Goal: Task Accomplishment & Management: Complete application form

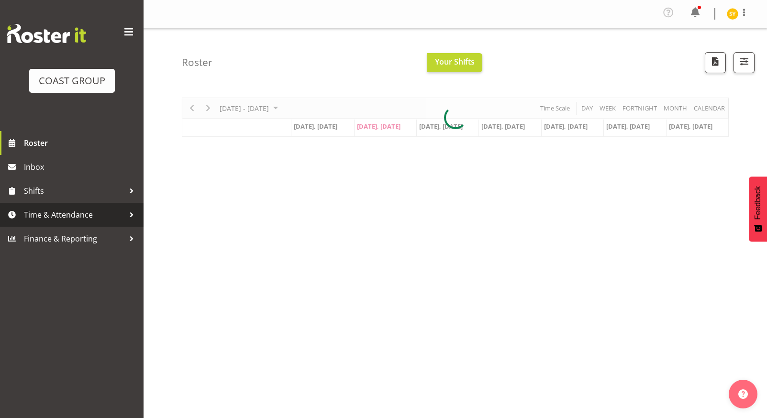
click at [58, 215] on span "Time & Attendance" at bounding box center [74, 215] width 101 height 14
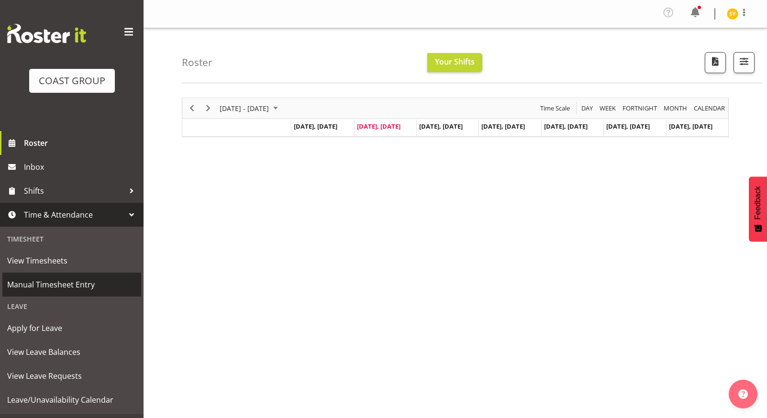
click at [56, 286] on span "Manual Timesheet Entry" at bounding box center [71, 285] width 129 height 14
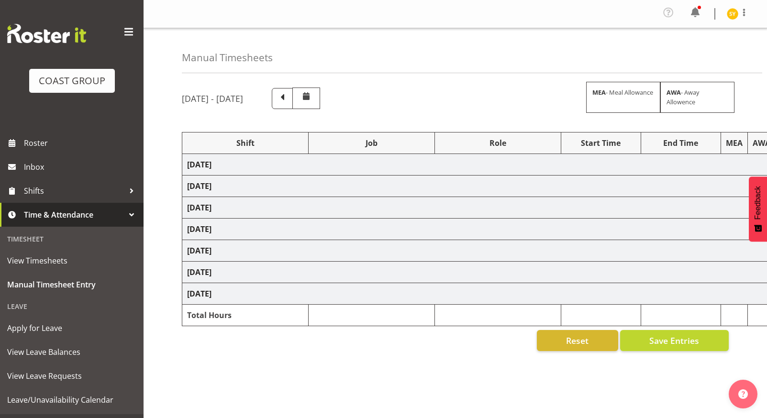
select select "69"
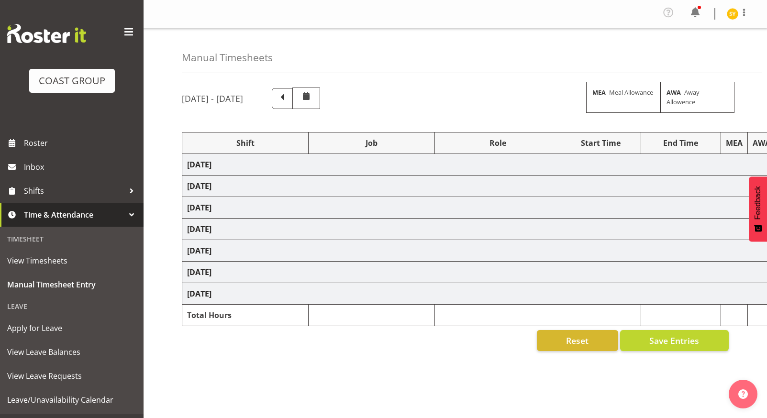
select select "69"
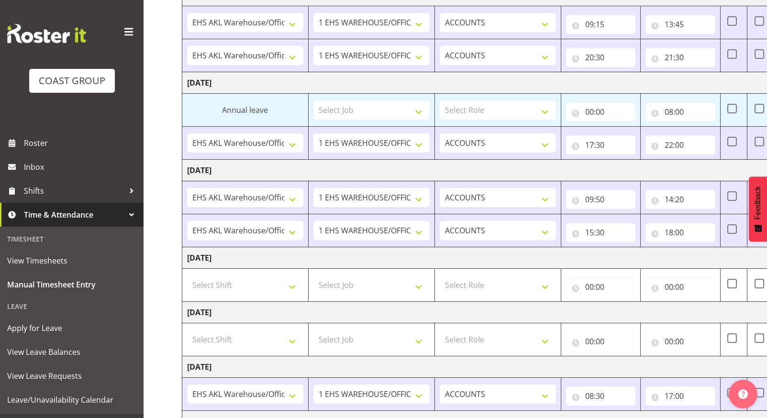
scroll to position [280, 0]
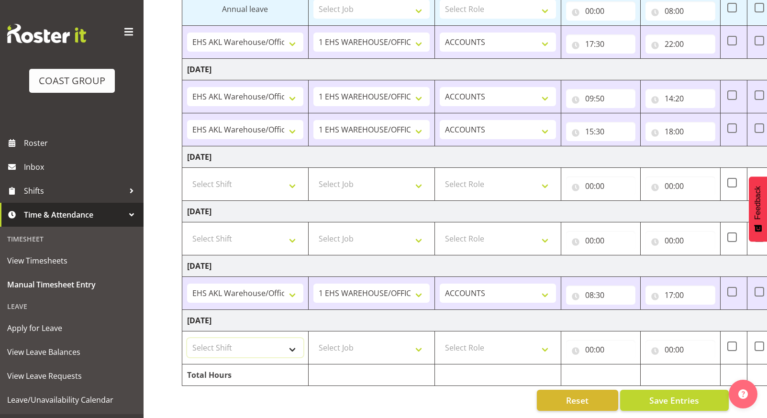
click at [263, 338] on select "Select Shift EHS AKL Warehouse/Office" at bounding box center [245, 347] width 116 height 19
select select "1083"
click at [187, 338] on select "Select Shift EHS AKL Warehouse/Office" at bounding box center [245, 347] width 116 height 19
click at [382, 338] on select "Select Job 1 Carlton Events 1 Carlton Hamilton 1 Carlton Wellington 1 EHS WAREH…" at bounding box center [371, 347] width 116 height 19
select select "69"
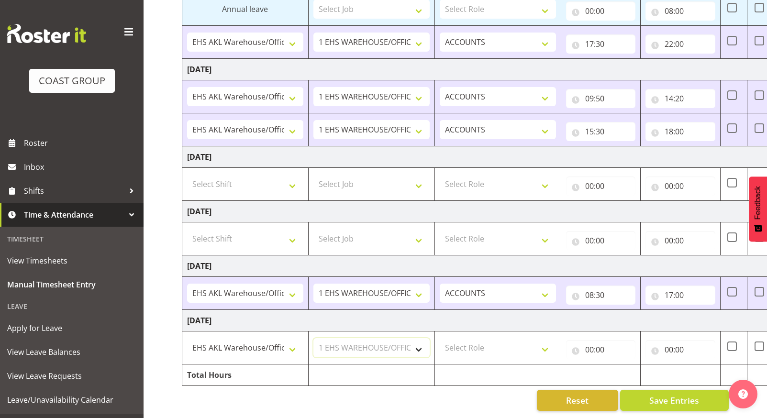
click at [313, 338] on select "Select Job 1 Carlton Events 1 Carlton Hamilton 1 Carlton Wellington 1 EHS WAREH…" at bounding box center [371, 347] width 116 height 19
click at [507, 341] on select "Select Role ACCOUNTS" at bounding box center [498, 347] width 116 height 19
select select "204"
click at [440, 338] on select "Select Role ACCOUNTS" at bounding box center [498, 347] width 116 height 19
click at [595, 345] on input "00:00" at bounding box center [601, 349] width 70 height 19
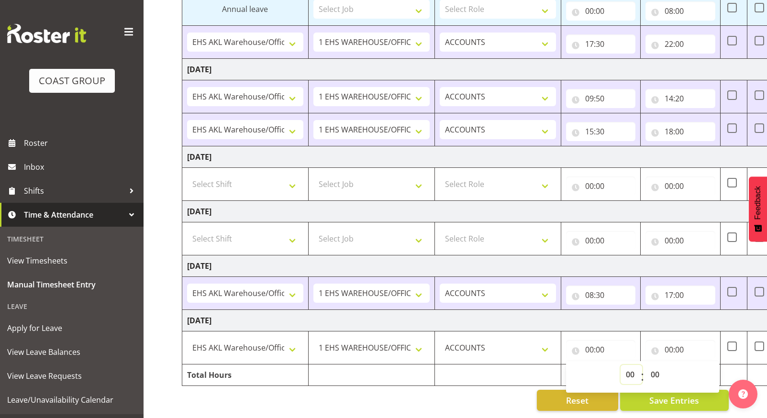
click at [625, 365] on select "00 01 02 03 04 05 06 07 08 09 10 11 12 13 14 15 16 17 18 19 20 21 22 23" at bounding box center [632, 374] width 22 height 19
select select "9"
click at [621, 365] on select "00 01 02 03 04 05 06 07 08 09 10 11 12 13 14 15 16 17 18 19 20 21 22 23" at bounding box center [632, 374] width 22 height 19
type input "09:00"
click at [656, 365] on select "00 01 02 03 04 05 06 07 08 09 10 11 12 13 14 15 16 17 18 19 20 21 22 23 24 25 2…" at bounding box center [657, 374] width 22 height 19
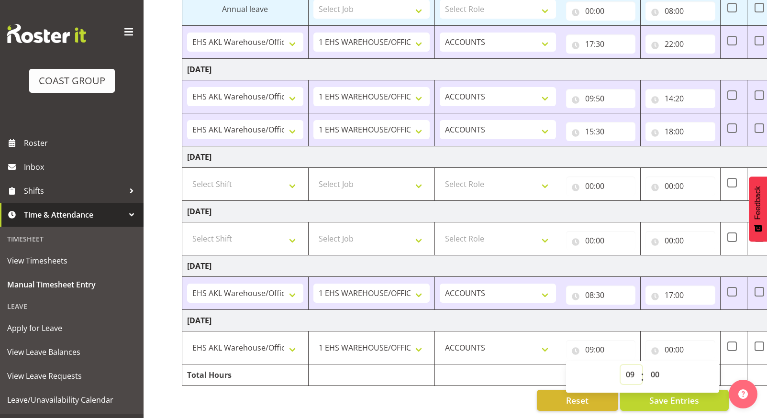
click at [629, 366] on select "00 01 02 03 04 05 06 07 08 09 10 11 12 13 14 15 16 17 18 19 20 21 22 23" at bounding box center [632, 374] width 22 height 19
select select "10"
click at [621, 365] on select "00 01 02 03 04 05 06 07 08 09 10 11 12 13 14 15 16 17 18 19 20 21 22 23" at bounding box center [632, 374] width 22 height 19
type input "10:00"
click at [672, 340] on input "00:00" at bounding box center [681, 349] width 70 height 19
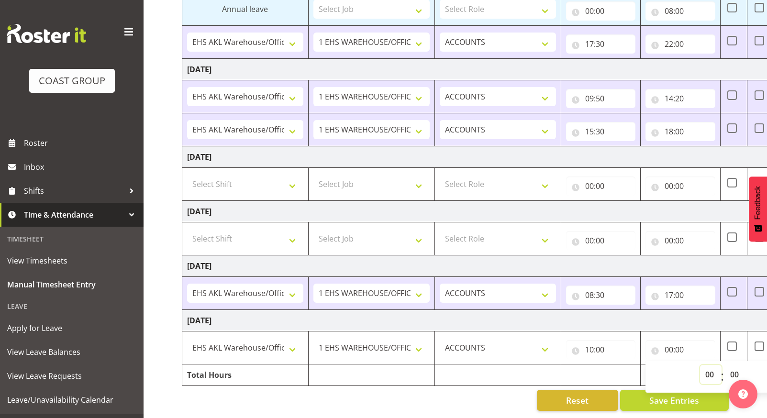
click at [711, 368] on select "00 01 02 03 04 05 06 07 08 09 10 11 12 13 14 15 16 17 18 19 20 21 22 23" at bounding box center [711, 374] width 22 height 19
select select "14"
click at [700, 365] on select "00 01 02 03 04 05 06 07 08 09 10 11 12 13 14 15 16 17 18 19 20 21 22 23" at bounding box center [711, 374] width 22 height 19
type input "14:00"
click at [735, 368] on select "00 01 02 03 04 05 06 07 08 09 10 11 12 13 14 15 16 17 18 19 20 21 22 23 24 25 2…" at bounding box center [736, 374] width 22 height 19
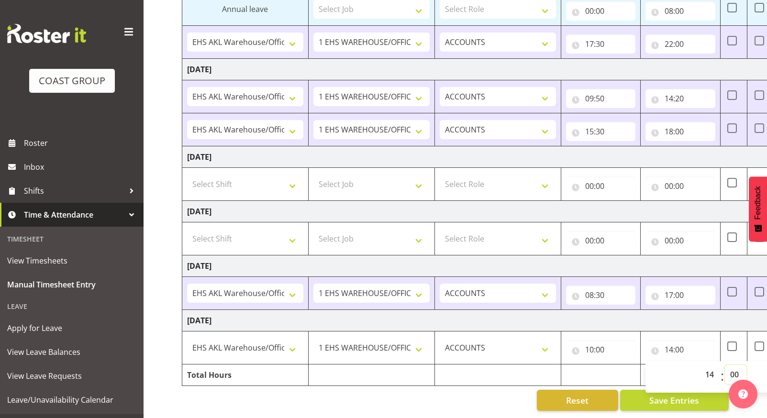
select select "20"
click at [725, 365] on select "00 01 02 03 04 05 06 07 08 09 10 11 12 13 14 15 16 17 18 19 20 21 22 23 24 25 2…" at bounding box center [736, 374] width 22 height 19
type input "14:20"
click at [670, 394] on span "Save Entries" at bounding box center [674, 400] width 50 height 12
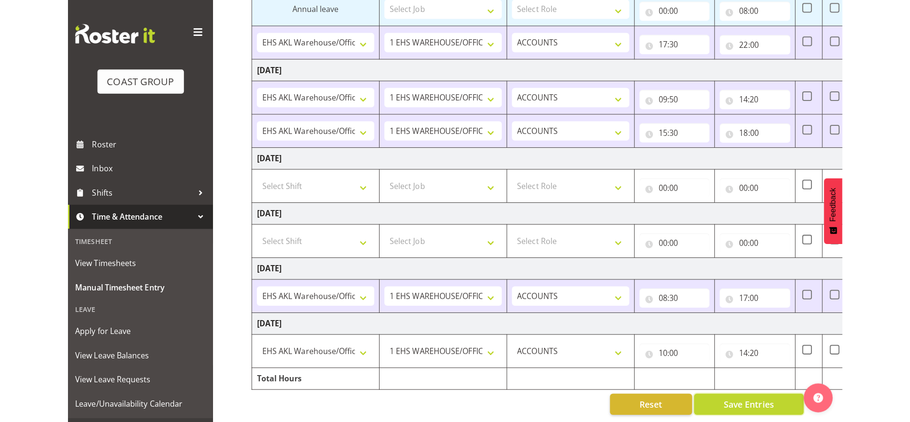
scroll to position [276, 0]
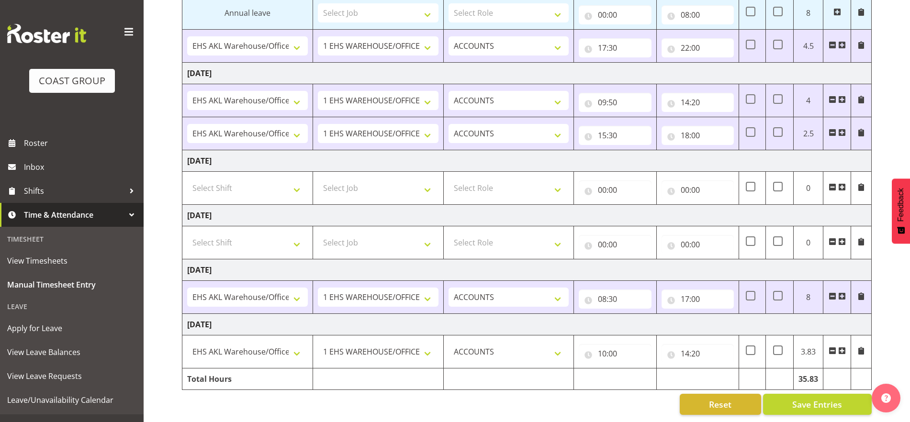
click at [767, 347] on span at bounding box center [842, 351] width 8 height 8
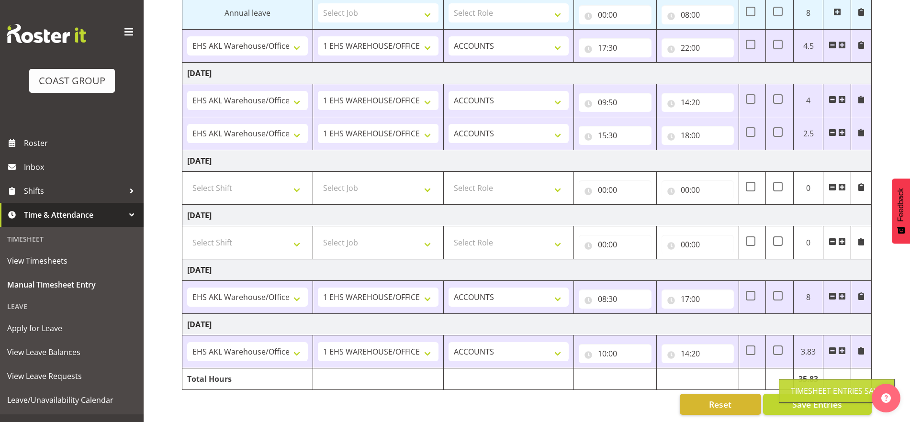
click at [767, 347] on span at bounding box center [842, 351] width 8 height 8
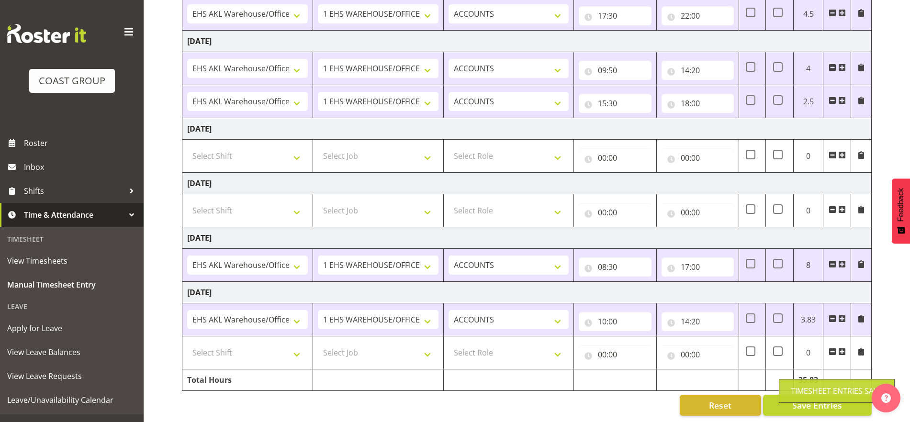
scroll to position [309, 0]
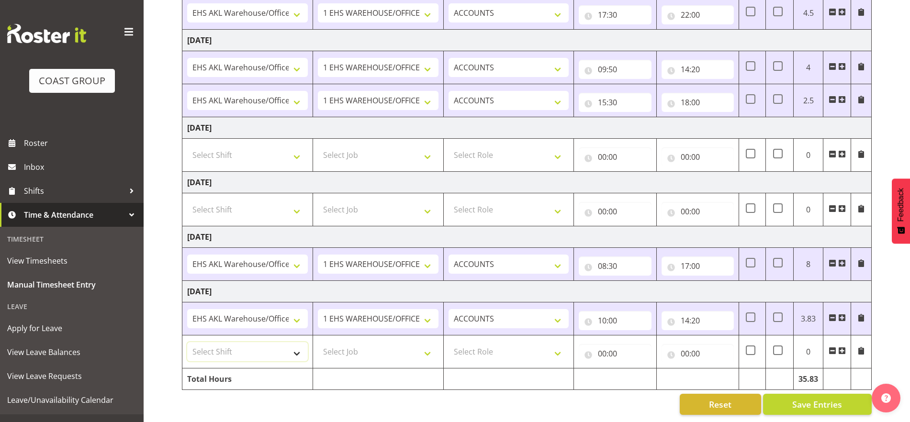
click at [282, 347] on select "Select Shift EHS AKL Warehouse/Office" at bounding box center [247, 351] width 121 height 19
select select "1083"
click at [187, 342] on select "Select Shift EHS AKL Warehouse/Office" at bounding box center [247, 351] width 121 height 19
click at [385, 345] on select "Select Job 1 Carlton Events 1 Carlton Hamilton 1 Carlton Wellington 1 EHS WAREH…" at bounding box center [378, 351] width 121 height 19
select select "69"
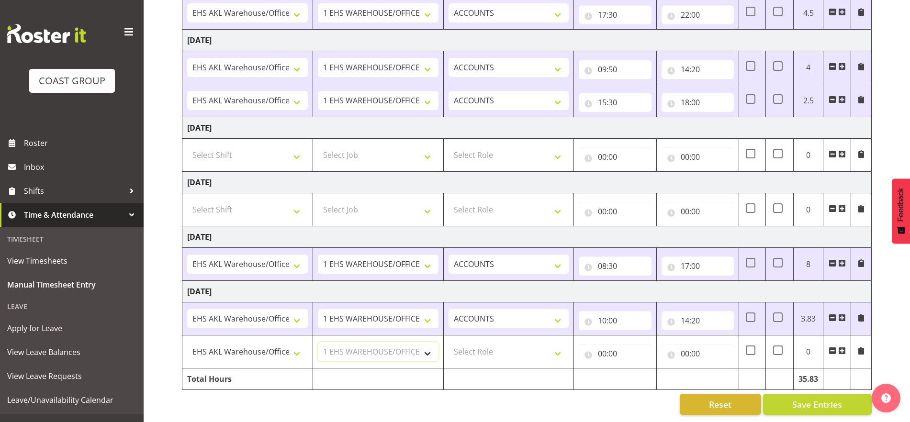
click at [318, 342] on select "Select Job 1 Carlton Events 1 Carlton Hamilton 1 Carlton Wellington 1 EHS WAREH…" at bounding box center [378, 351] width 121 height 19
click at [543, 342] on select "Select Role ACCOUNTS" at bounding box center [508, 351] width 121 height 19
select select "204"
click at [448, 342] on select "Select Role ACCOUNTS" at bounding box center [508, 351] width 121 height 19
click at [619, 346] on input "00:00" at bounding box center [615, 353] width 72 height 19
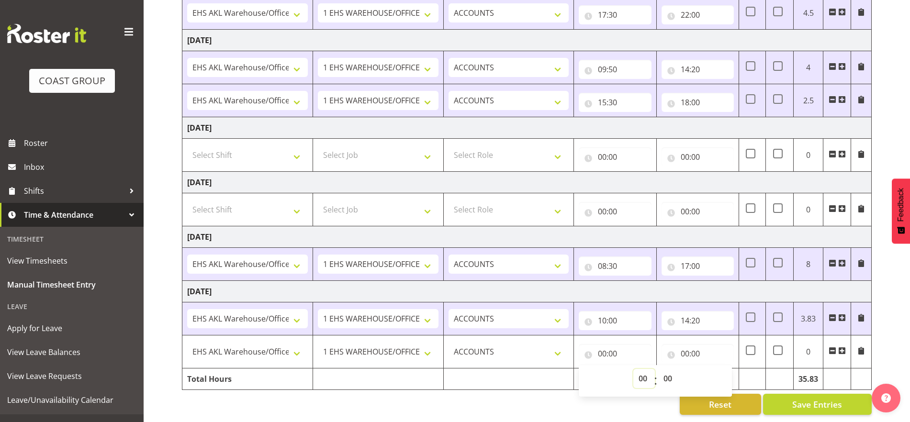
click at [645, 372] on select "00 01 02 03 04 05 06 07 08 09 10 11 12 13 14 15 16 17 18 19 20 21 22 23" at bounding box center [644, 378] width 22 height 19
select select "16"
click at [633, 369] on select "00 01 02 03 04 05 06 07 08 09 10 11 12 13 14 15 16 17 18 19 20 21 22 23" at bounding box center [644, 378] width 22 height 19
type input "16:00"
click at [696, 345] on input "00:00" at bounding box center [697, 353] width 72 height 19
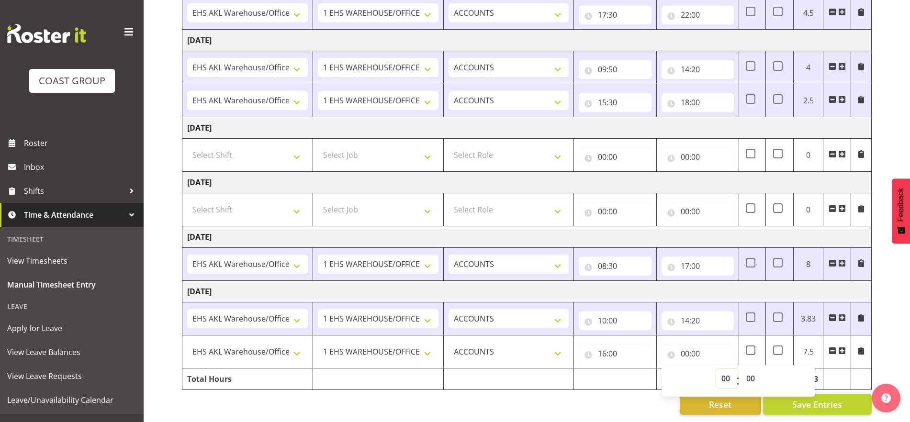
click at [719, 369] on select "00 01 02 03 04 05 06 07 08 09 10 11 12 13 14 15 16 17 18 19 20 21 22 23" at bounding box center [727, 378] width 22 height 19
select select "20"
click at [716, 369] on select "00 01 02 03 04 05 06 07 08 09 10 11 12 13 14 15 16 17 18 19 20 21 22 23" at bounding box center [727, 378] width 22 height 19
type input "20:00"
click at [610, 347] on input "16:00" at bounding box center [615, 353] width 72 height 19
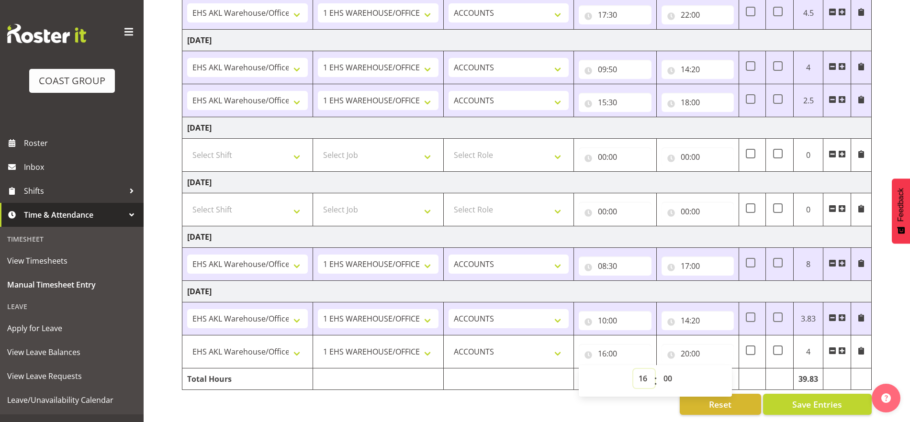
click at [643, 371] on select "00 01 02 03 04 05 06 07 08 09 10 11 12 13 14 15 16 17 18 19 20 21 22 23" at bounding box center [644, 378] width 22 height 19
select select "15"
click at [633, 369] on select "00 01 02 03 04 05 06 07 08 09 10 11 12 13 14 15 16 17 18 19 20 21 22 23" at bounding box center [644, 378] width 22 height 19
type input "15:00"
click at [667, 369] on select "00 01 02 03 04 05 06 07 08 09 10 11 12 13 14 15 16 17 18 19 20 21 22 23 24 25 2…" at bounding box center [669, 378] width 22 height 19
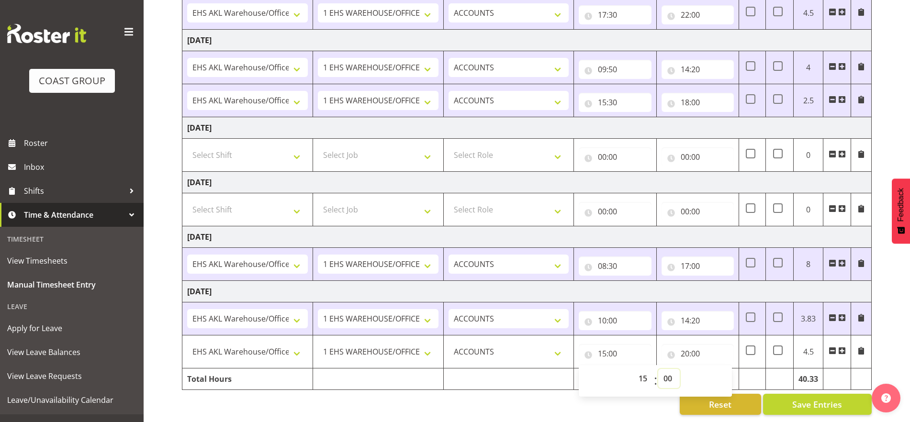
select select "50"
click at [658, 369] on select "00 01 02 03 04 05 06 07 08 09 10 11 12 13 14 15 16 17 18 19 20 21 22 23 24 25 2…" at bounding box center [669, 378] width 22 height 19
type input "15:50"
click at [767, 360] on div "September 3rd - September 9th 2025 MEA - Meal Allowance AWA - Away Allowence Sh…" at bounding box center [546, 101] width 728 height 641
click at [602, 348] on input "15:50" at bounding box center [615, 353] width 72 height 19
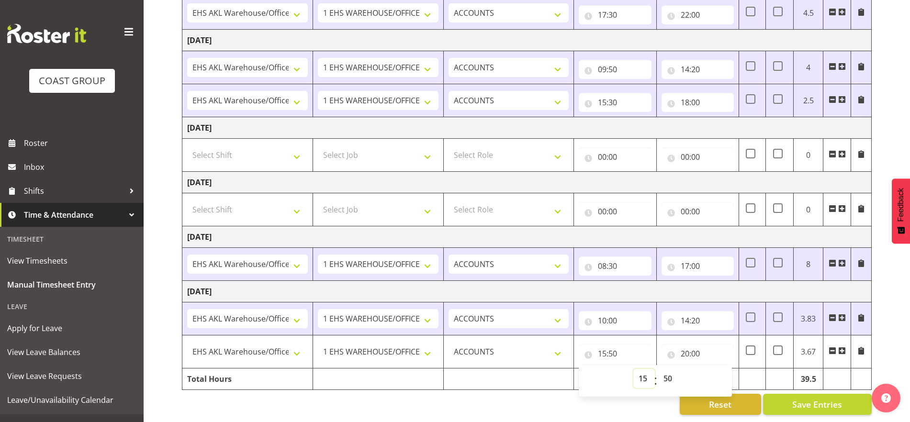
click at [642, 372] on select "00 01 02 03 04 05 06 07 08 09 10 11 12 13 14 15 16 17 18 19 20 21 22 23" at bounding box center [644, 378] width 22 height 19
select select "16"
click at [633, 369] on select "00 01 02 03 04 05 06 07 08 09 10 11 12 13 14 15 16 17 18 19 20 21 22 23" at bounding box center [644, 378] width 22 height 19
type input "16:50"
click at [697, 348] on input "20:00" at bounding box center [697, 353] width 72 height 19
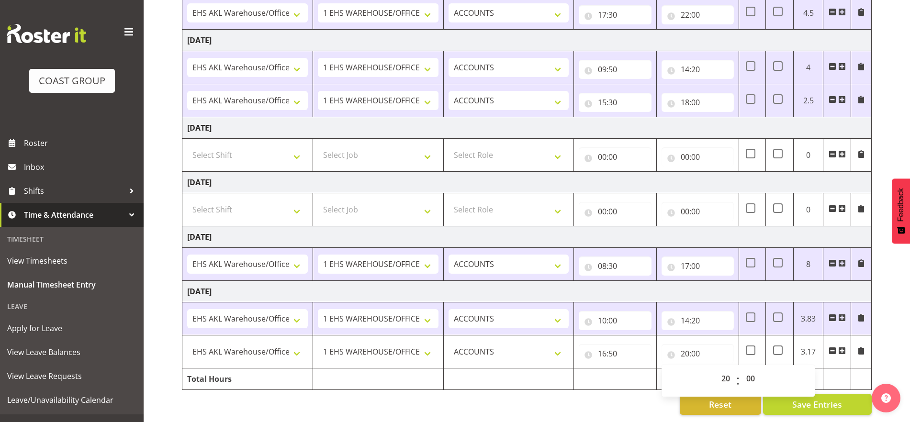
click at [767, 336] on div "September 3rd - September 9th 2025 MEA - Meal Allowance AWA - Away Allowence Sh…" at bounding box center [546, 101] width 728 height 641
click at [593, 344] on input "16:50" at bounding box center [615, 353] width 72 height 19
click at [673, 369] on select "00 01 02 03 04 05 06 07 08 09 10 11 12 13 14 15 16 17 18 19 20 21 22 23 24 25 2…" at bounding box center [669, 378] width 22 height 19
select select "0"
click at [658, 369] on select "00 01 02 03 04 05 06 07 08 09 10 11 12 13 14 15 16 17 18 19 20 21 22 23 24 25 2…" at bounding box center [669, 378] width 22 height 19
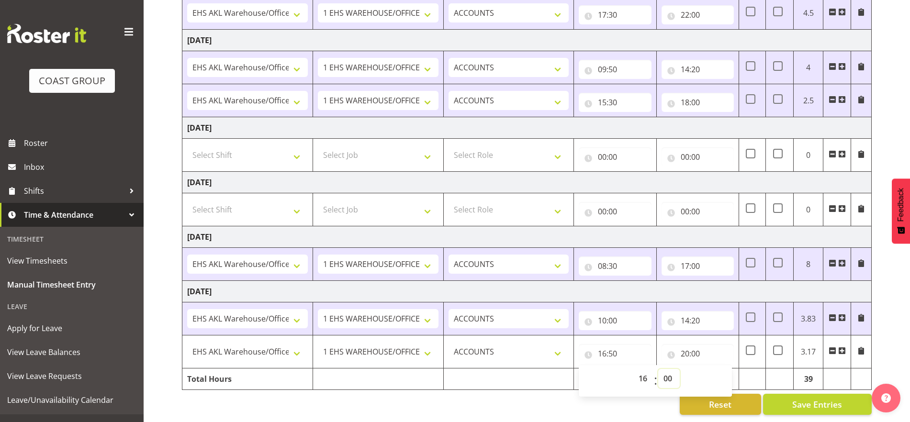
type input "16:00"
click at [767, 353] on div "September 3rd - September 9th 2025 MEA - Meal Allowance AWA - Away Allowence Sh…" at bounding box center [546, 101] width 728 height 641
click at [687, 347] on input "20:00" at bounding box center [697, 353] width 72 height 19
click at [748, 374] on select "00 01 02 03 04 05 06 07 08 09 10 11 12 13 14 15 16 17 18 19 20 21 22 23 24 25 2…" at bounding box center [752, 378] width 22 height 19
select select "10"
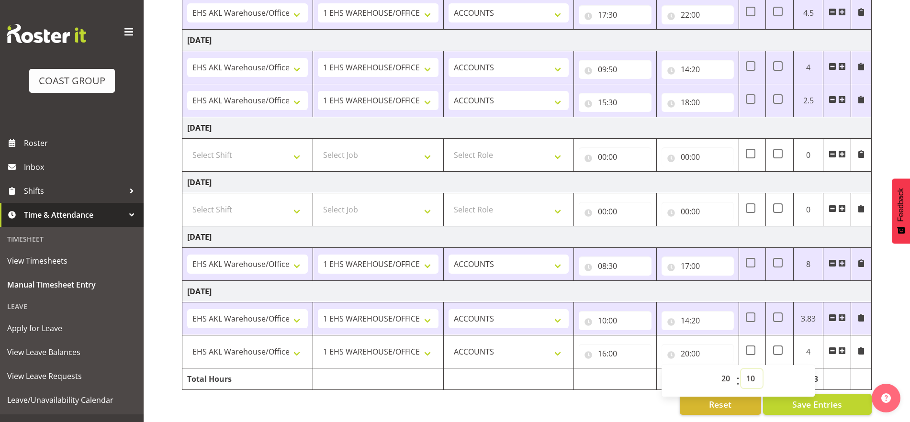
click at [741, 369] on select "00 01 02 03 04 05 06 07 08 09 10 11 12 13 14 15 16 17 18 19 20 21 22 23 24 25 2…" at bounding box center [752, 378] width 22 height 19
type input "20:10"
click at [767, 355] on div "September 3rd - September 9th 2025 MEA - Meal Allowance AWA - Away Allowence Sh…" at bounding box center [546, 101] width 728 height 641
click at [692, 317] on input "14:20" at bounding box center [697, 320] width 72 height 19
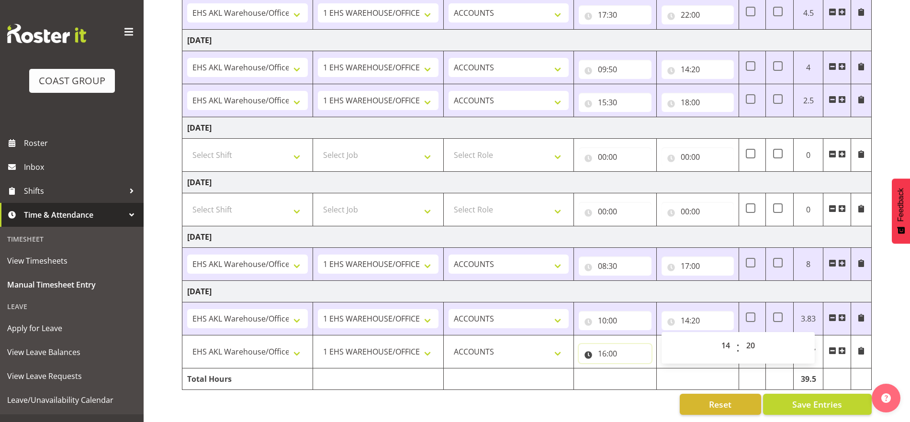
click at [635, 344] on input "16:00" at bounding box center [615, 353] width 72 height 19
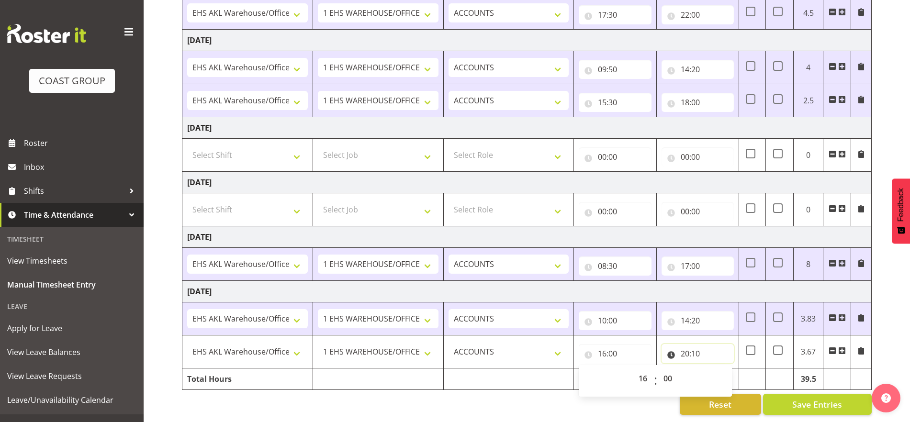
click at [673, 347] on input "20:10" at bounding box center [697, 353] width 72 height 19
click at [760, 369] on select "00 01 02 03 04 05 06 07 08 09 10 11 12 13 14 15 16 17 18 19 20 21 22 23 24 25 2…" at bounding box center [752, 378] width 22 height 19
select select "20"
click at [741, 369] on select "00 01 02 03 04 05 06 07 08 09 10 11 12 13 14 15 16 17 18 19 20 21 22 23 24 25 2…" at bounding box center [752, 378] width 22 height 19
type input "20:20"
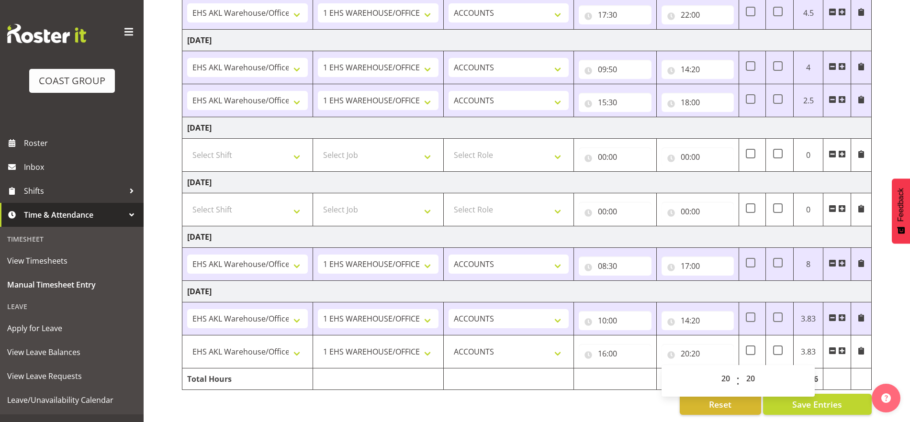
click at [767, 347] on div "September 3rd - September 9th 2025 MEA - Meal Allowance AWA - Away Allowence Sh…" at bounding box center [546, 101] width 728 height 641
click at [690, 348] on input "20:20" at bounding box center [697, 353] width 72 height 19
click at [746, 369] on select "00 01 02 03 04 05 06 07 08 09 10 11 12 13 14 15 16 17 18 19 20 21 22 23 24 25 2…" at bounding box center [752, 378] width 22 height 19
select select "40"
click at [741, 369] on select "00 01 02 03 04 05 06 07 08 09 10 11 12 13 14 15 16 17 18 19 20 21 22 23 24 25 2…" at bounding box center [752, 378] width 22 height 19
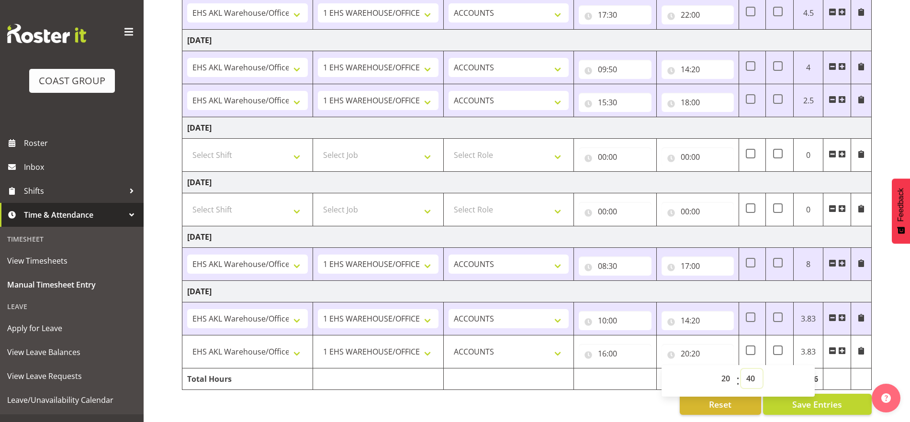
type input "20:40"
click at [767, 349] on div "September 3rd - September 9th 2025 MEA - Meal Allowance AWA - Away Allowence Sh…" at bounding box center [546, 101] width 728 height 641
click at [767, 398] on span "Save Entries" at bounding box center [817, 404] width 50 height 12
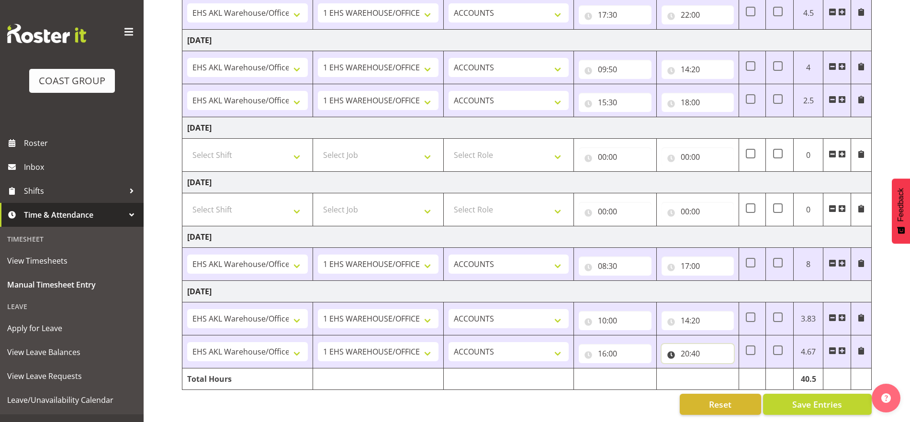
click at [682, 349] on input "20:40" at bounding box center [697, 353] width 72 height 19
click at [758, 372] on select "00 01 02 03 04 05 06 07 08 09 10 11 12 13 14 15 16 17 18 19 20 21 22 23 24 25 2…" at bounding box center [752, 378] width 22 height 19
select select "10"
click at [741, 369] on select "00 01 02 03 04 05 06 07 08 09 10 11 12 13 14 15 16 17 18 19 20 21 22 23 24 25 2…" at bounding box center [752, 378] width 22 height 19
type input "20:10"
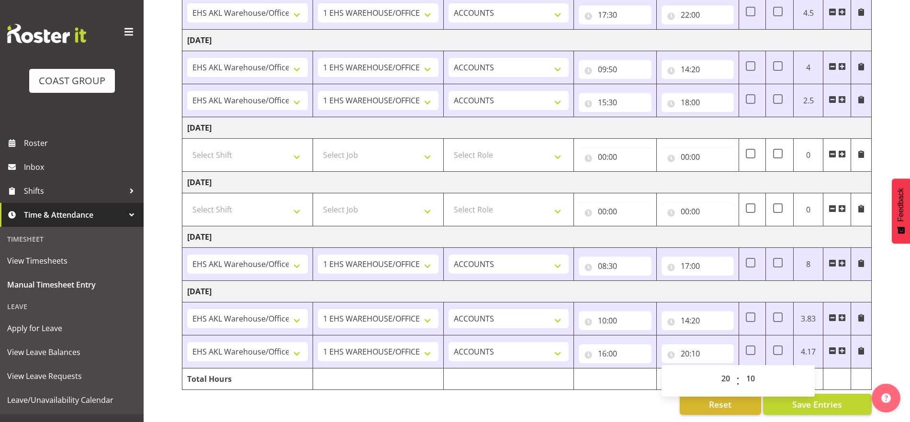
click at [767, 352] on div "September 3rd - September 9th 2025 MEA - Meal Allowance AWA - Away Allowence Sh…" at bounding box center [546, 101] width 728 height 641
click at [767, 398] on span "Save Entries" at bounding box center [817, 404] width 50 height 12
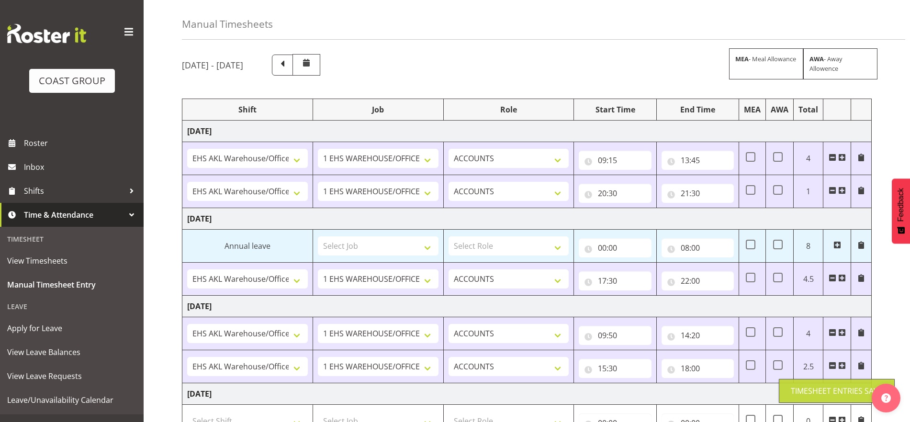
scroll to position [0, 0]
